Goal: Task Accomplishment & Management: Complete application form

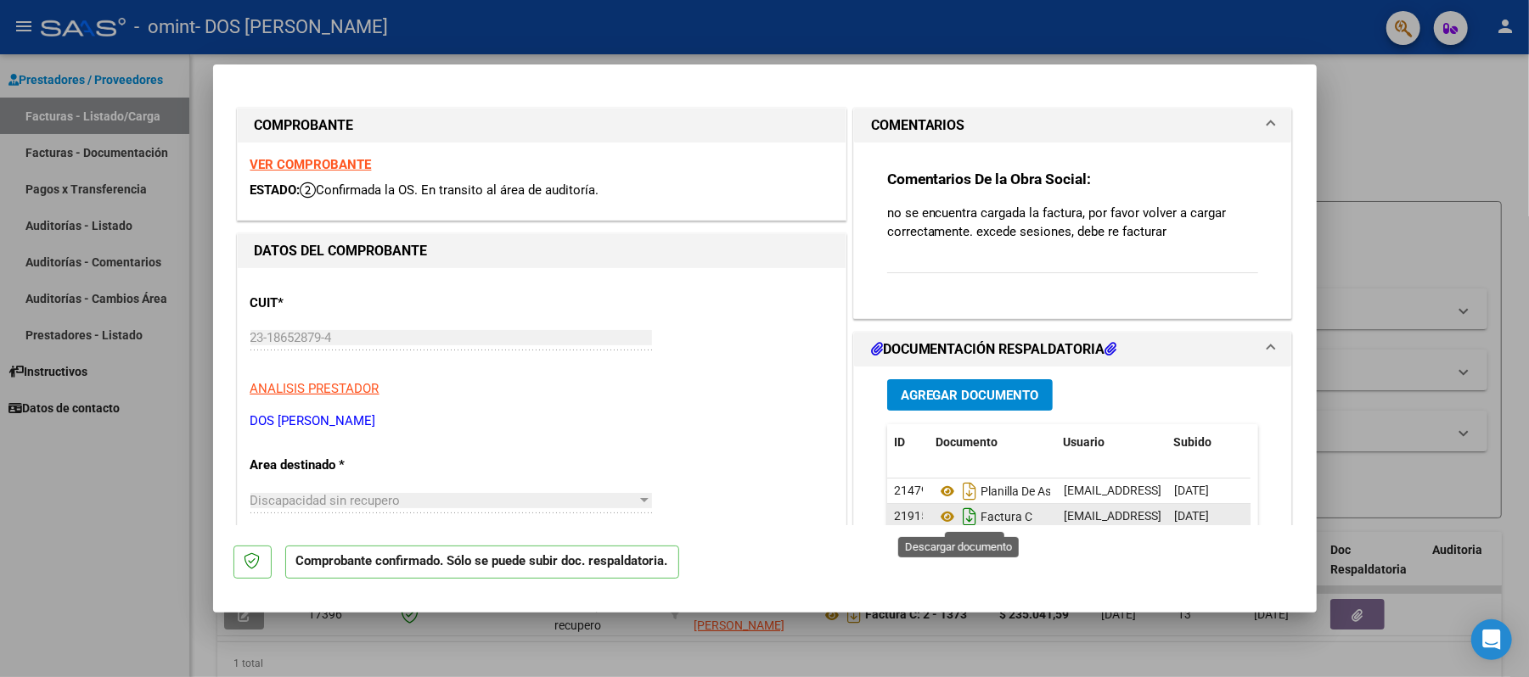
click at [958, 519] on icon "Descargar documento" at bounding box center [969, 516] width 22 height 27
click at [530, 27] on div at bounding box center [764, 338] width 1529 height 677
type input "$ 0,00"
